Goal: Transaction & Acquisition: Purchase product/service

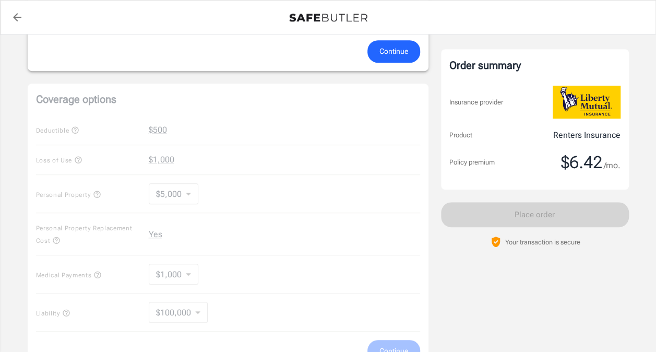
scroll to position [174, 0]
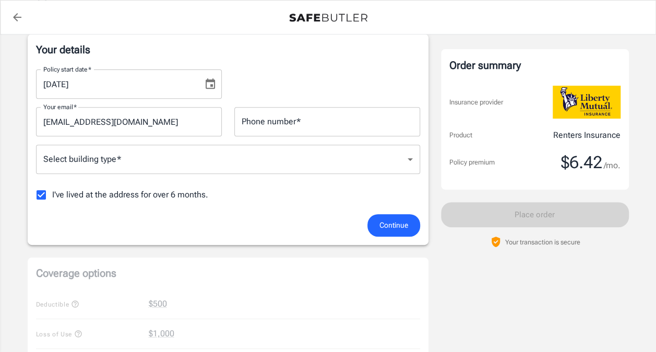
click at [213, 86] on icon "Choose date, selected date is Sep 18, 2025" at bounding box center [210, 83] width 9 height 10
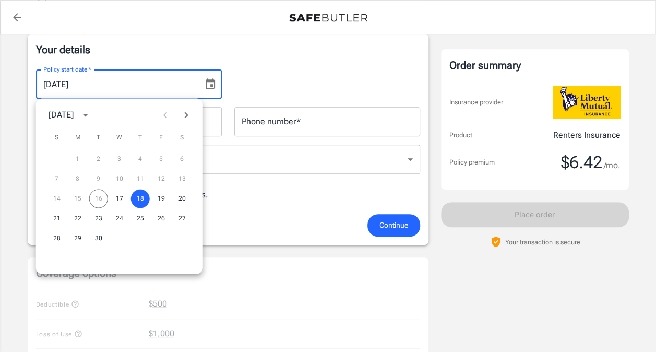
click at [185, 118] on icon "Next month" at bounding box center [186, 114] width 13 height 13
click at [185, 159] on button "4" at bounding box center [182, 158] width 19 height 19
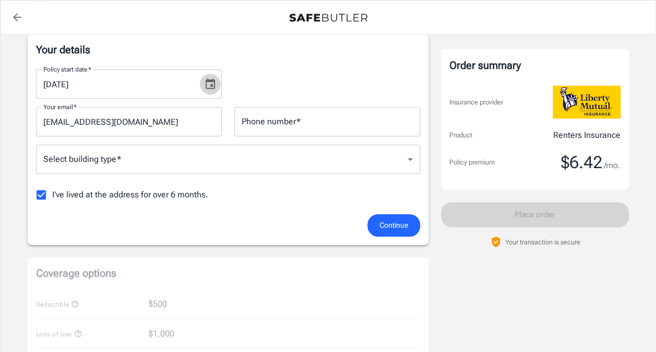
click at [212, 81] on icon "Choose date, selected date is Oct 4, 2025" at bounding box center [210, 84] width 13 height 13
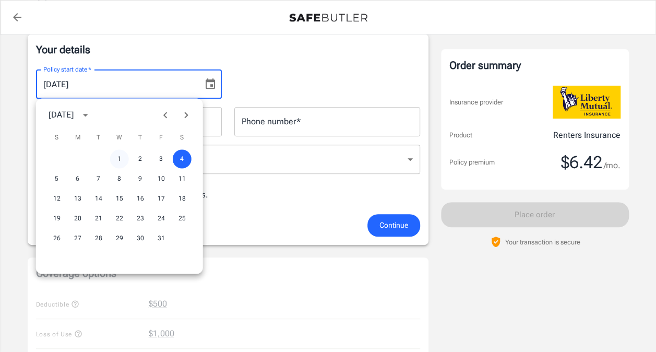
click at [121, 157] on button "1" at bounding box center [119, 158] width 19 height 19
type input "[DATE]"
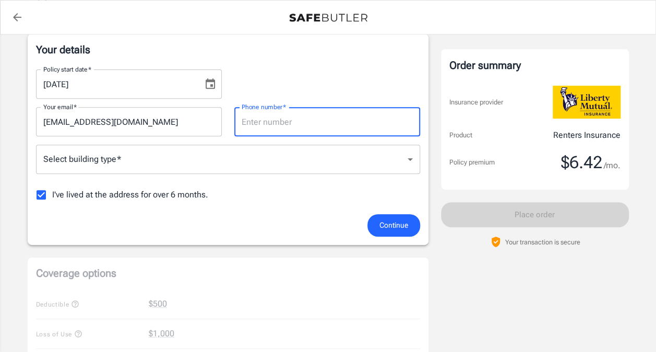
click at [279, 128] on input "Phone number   *" at bounding box center [327, 121] width 186 height 29
type input "5164748096"
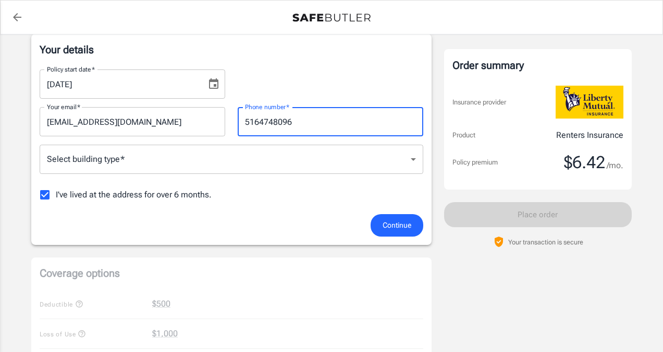
click at [253, 166] on body "Policy premium $ 6.42 /mo Liberty Mutual Renters Insurance [STREET_ADDRESS] You…" at bounding box center [331, 319] width 663 height 986
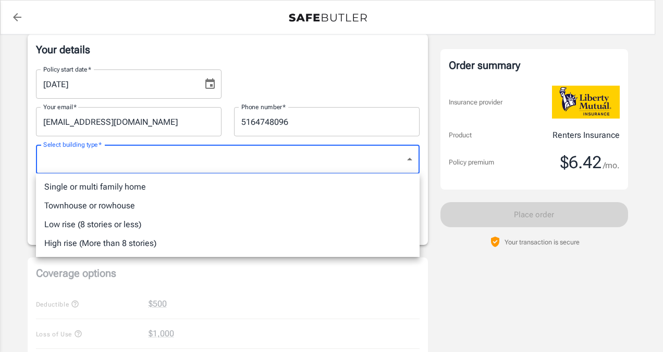
click at [234, 223] on li "Low rise (8 stories or less)" at bounding box center [228, 224] width 384 height 19
type input "lowrise"
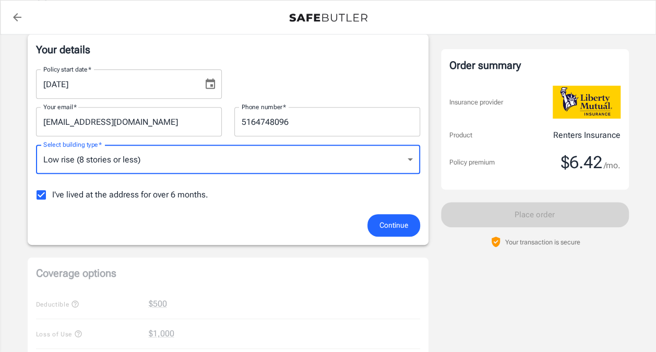
click at [37, 192] on input "I've lived at the address for over 6 months." at bounding box center [41, 195] width 22 height 22
checkbox input "false"
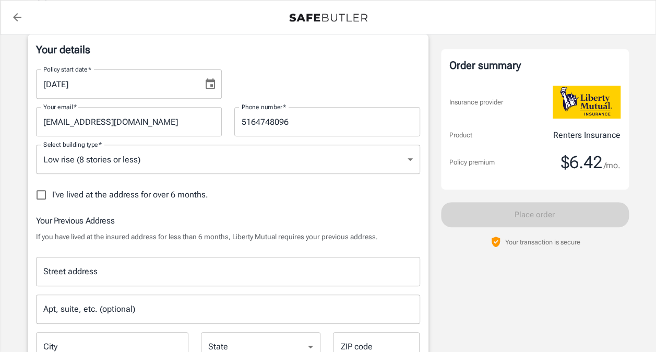
click at [223, 264] on input "Street address" at bounding box center [228, 271] width 374 height 20
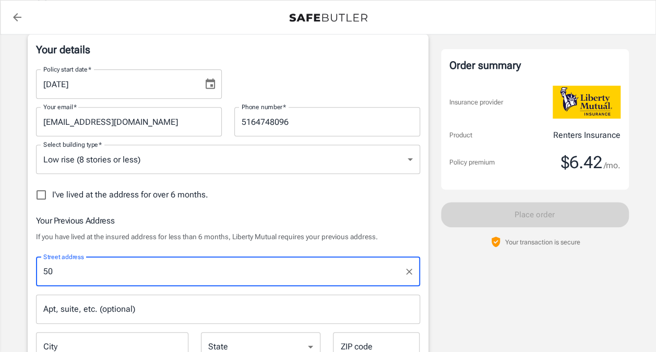
type input "5"
type input "0"
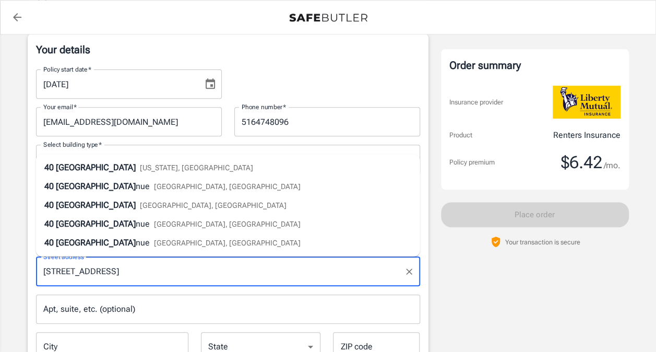
click at [198, 190] on li "[STREET_ADDRESS]" at bounding box center [228, 186] width 384 height 19
type input "[STREET_ADDRESS]"
click at [200, 190] on span "I've lived at the address for over 6 months." at bounding box center [130, 194] width 156 height 13
click at [52, 190] on input "I've lived at the address for over 6 months." at bounding box center [41, 195] width 22 height 22
checkbox input "true"
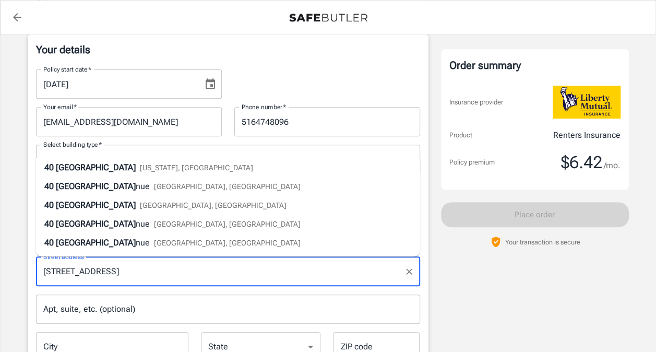
type input "[GEOGRAPHIC_DATA]"
select select "NY"
type input "11801"
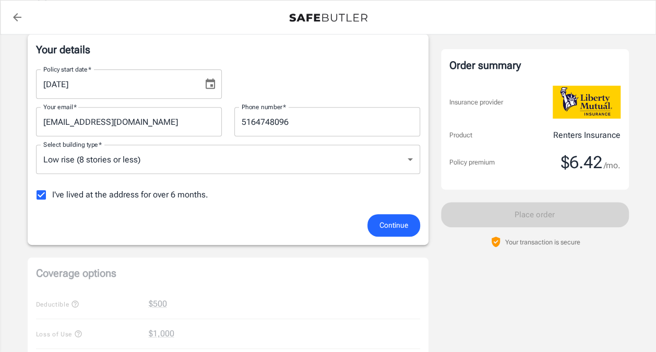
drag, startPoint x: 200, startPoint y: 190, endPoint x: 247, endPoint y: 231, distance: 61.7
click at [247, 231] on div "Continue" at bounding box center [228, 225] width 396 height 22
click at [379, 238] on div "Your details Policy start date   * [DATE] Policy start date   * Your email   * …" at bounding box center [228, 139] width 401 height 211
click at [396, 224] on span "Continue" at bounding box center [393, 225] width 29 height 13
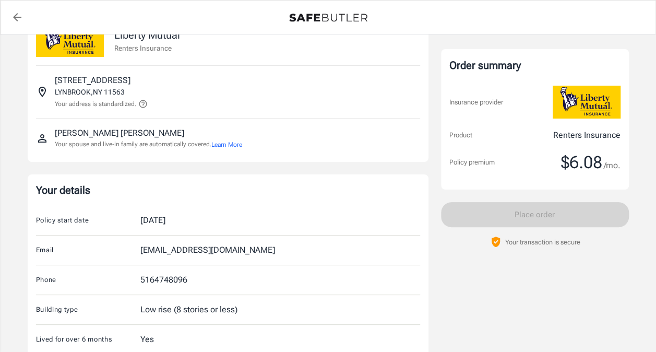
scroll to position [0, 0]
